Goal: Task Accomplishment & Management: Complete application form

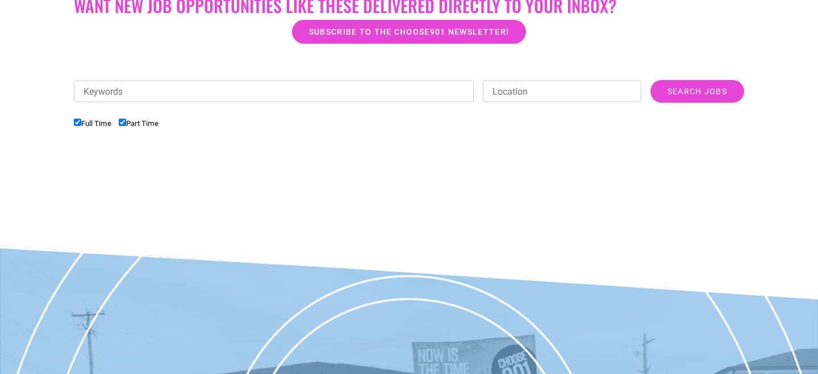
scroll to position [353, 0]
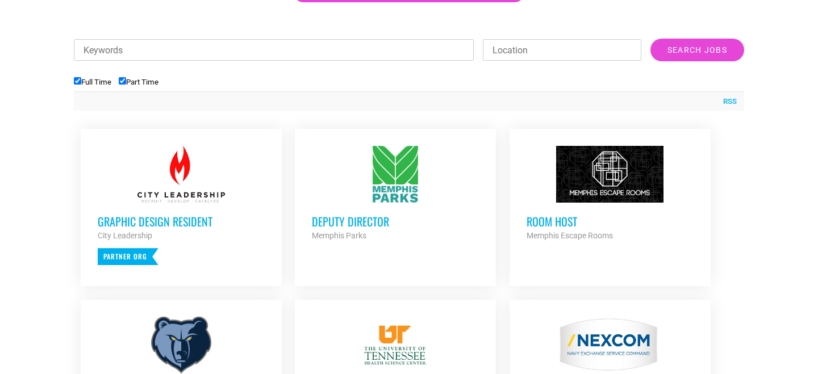
scroll to position [397, 0]
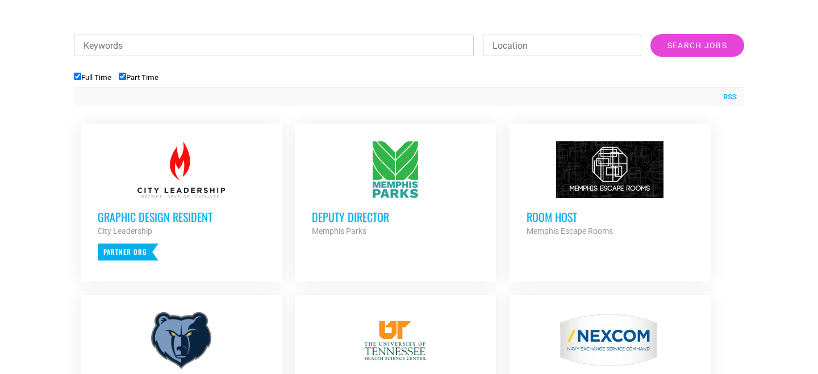
click at [358, 218] on h3 "Deputy Director" at bounding box center [395, 217] width 167 height 15
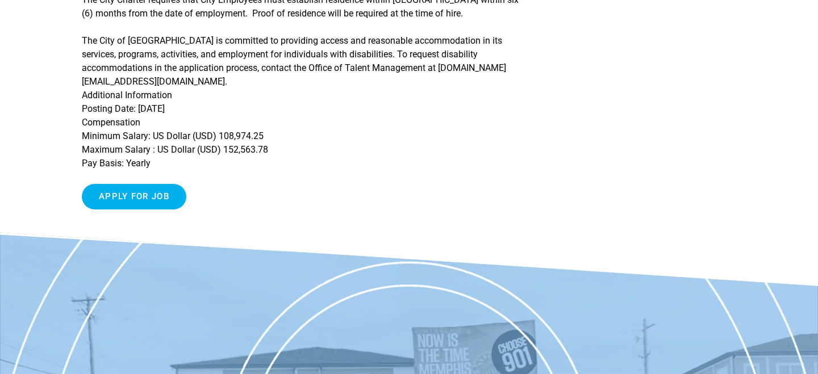
scroll to position [665, 0]
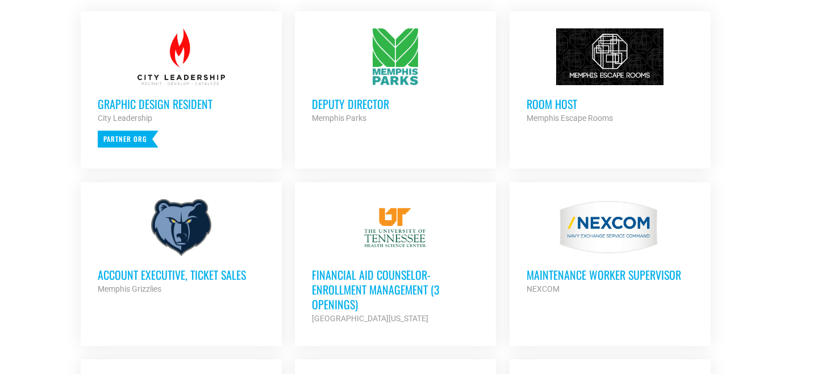
scroll to position [510, 0]
click at [536, 100] on h3 "Room Host" at bounding box center [610, 103] width 167 height 15
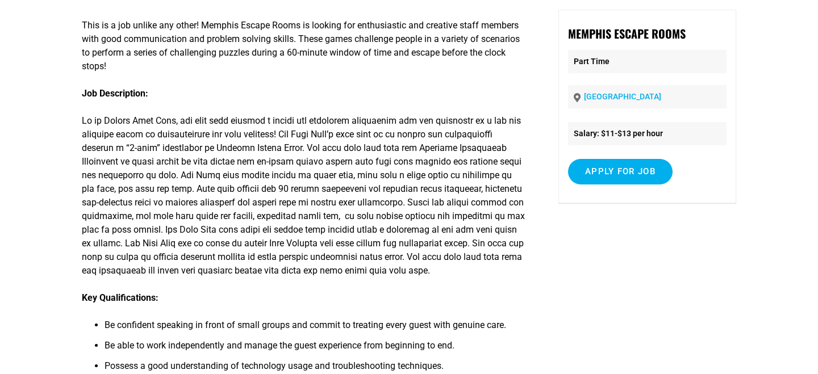
scroll to position [113, 0]
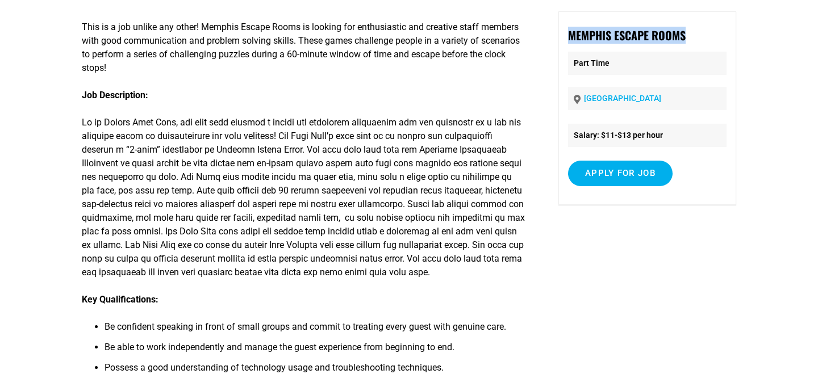
drag, startPoint x: 689, startPoint y: 35, endPoint x: 570, endPoint y: 34, distance: 118.2
click at [570, 34] on p "Memphis Escape Rooms" at bounding box center [647, 35] width 159 height 17
copy strong "Memphis Escape Rooms"
click at [607, 182] on input "Apply for job" at bounding box center [620, 174] width 105 height 26
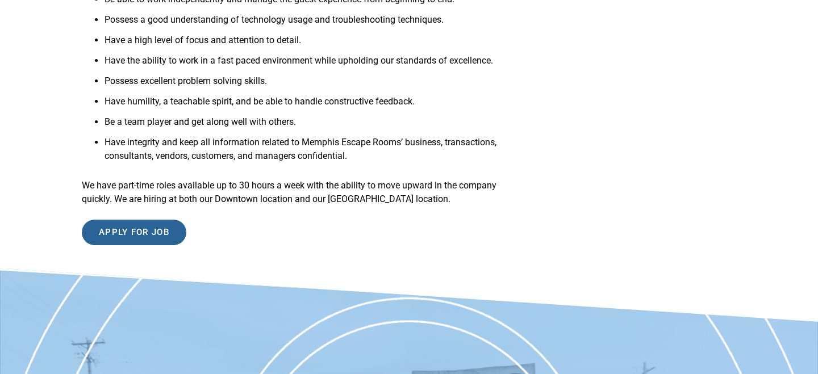
scroll to position [460, 0]
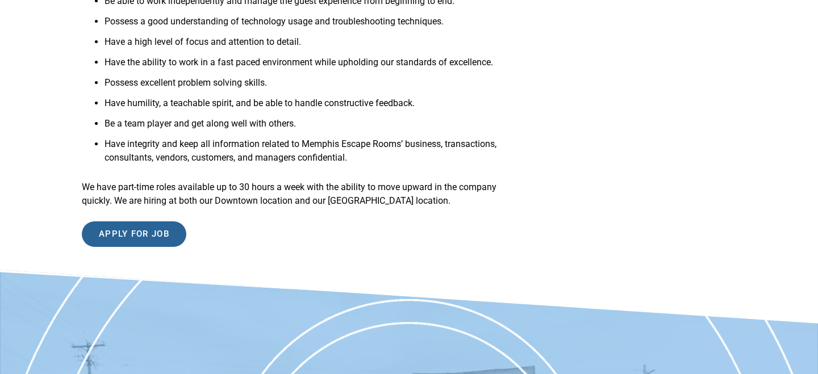
click at [158, 241] on input "Apply for job" at bounding box center [134, 235] width 105 height 26
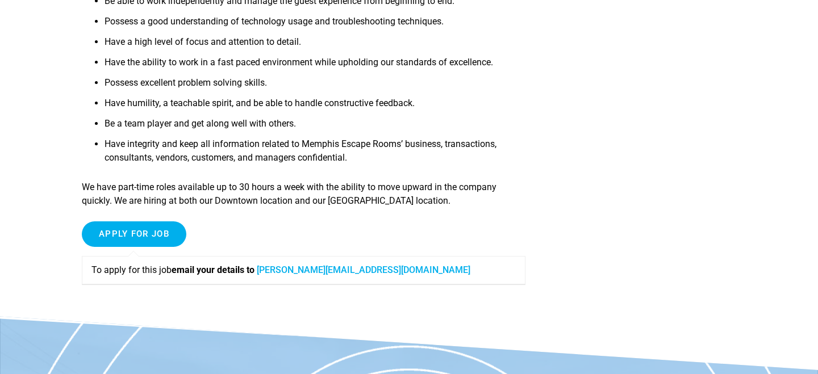
click at [299, 276] on link "[PERSON_NAME][EMAIL_ADDRESS][DOMAIN_NAME]" at bounding box center [364, 270] width 214 height 11
